Goal: Check status: Check status

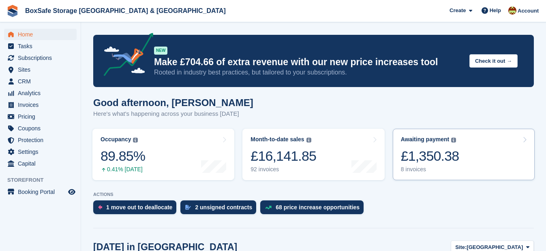
click at [429, 162] on div "£1,350.38" at bounding box center [430, 156] width 58 height 17
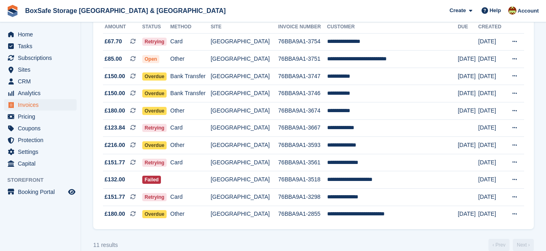
scroll to position [108, 0]
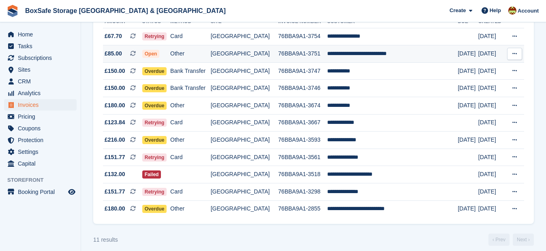
click at [367, 52] on td "**********" at bounding box center [392, 53] width 131 height 17
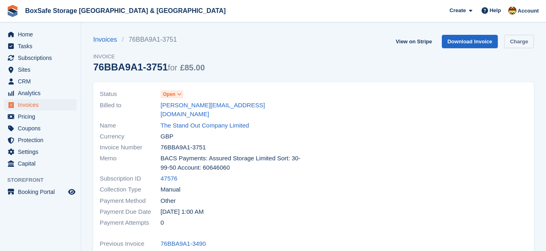
click at [529, 43] on link "Charge" at bounding box center [519, 41] width 30 height 13
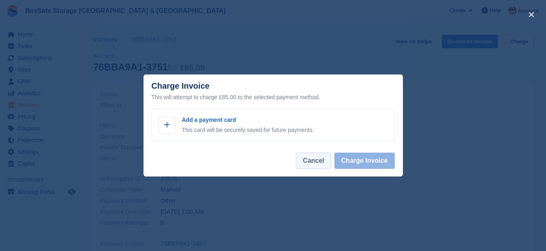
click at [323, 160] on button "Cancel" at bounding box center [313, 161] width 35 height 16
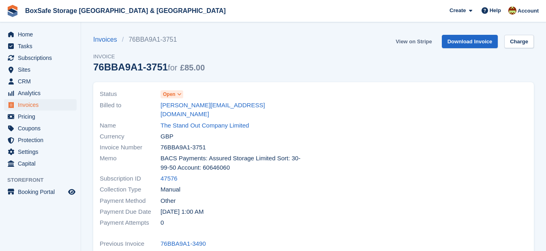
click at [414, 41] on link "View on Stripe" at bounding box center [413, 41] width 43 height 13
